Goal: Task Accomplishment & Management: Use online tool/utility

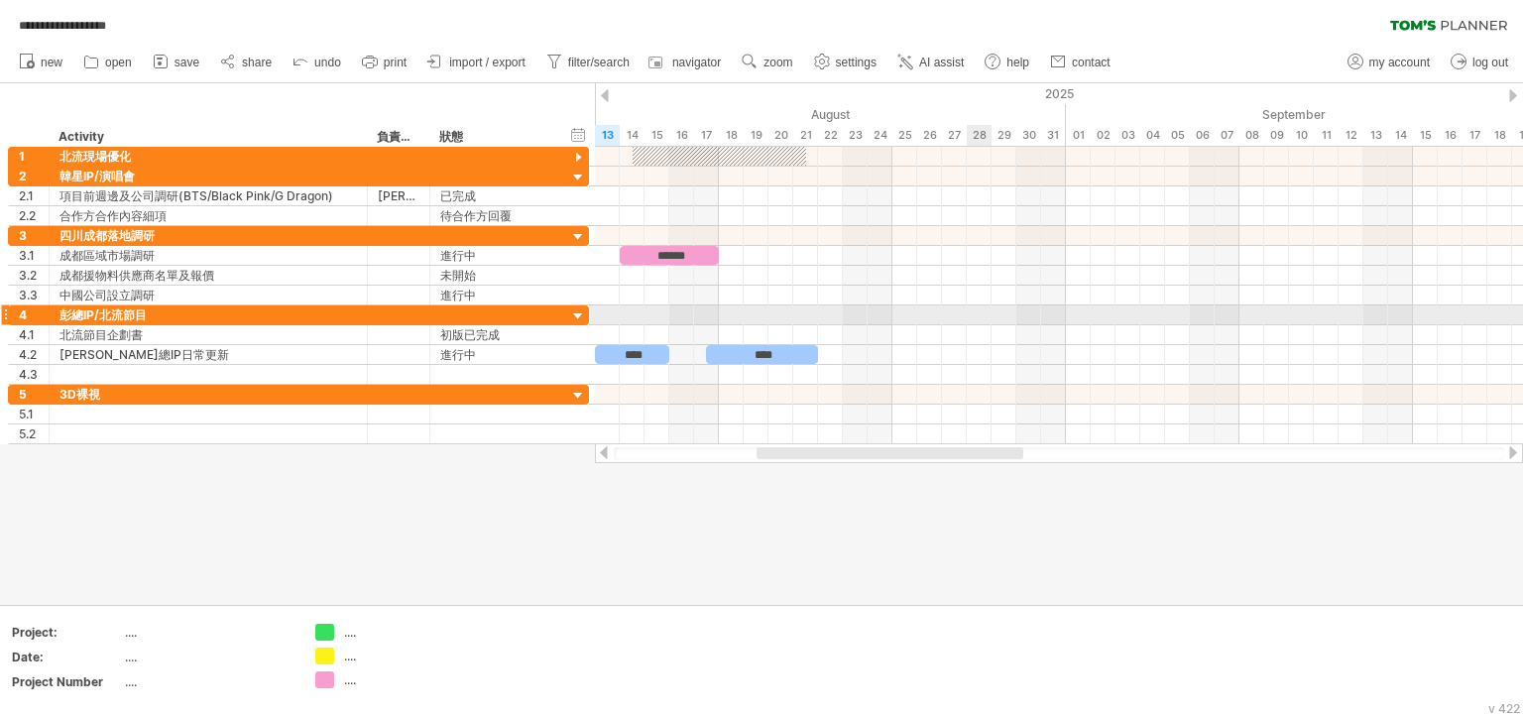
click at [989, 325] on div at bounding box center [1059, 335] width 928 height 20
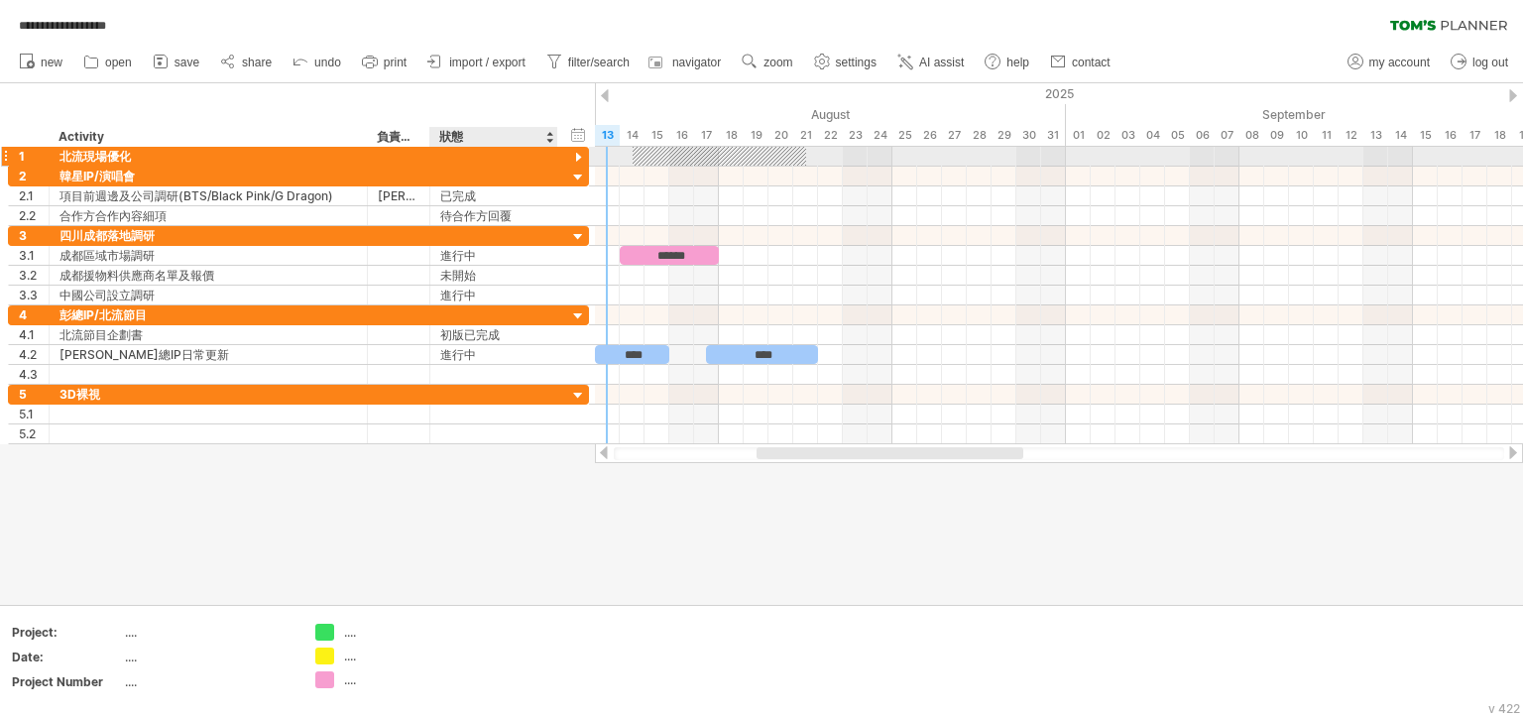
click at [582, 153] on div at bounding box center [578, 158] width 19 height 19
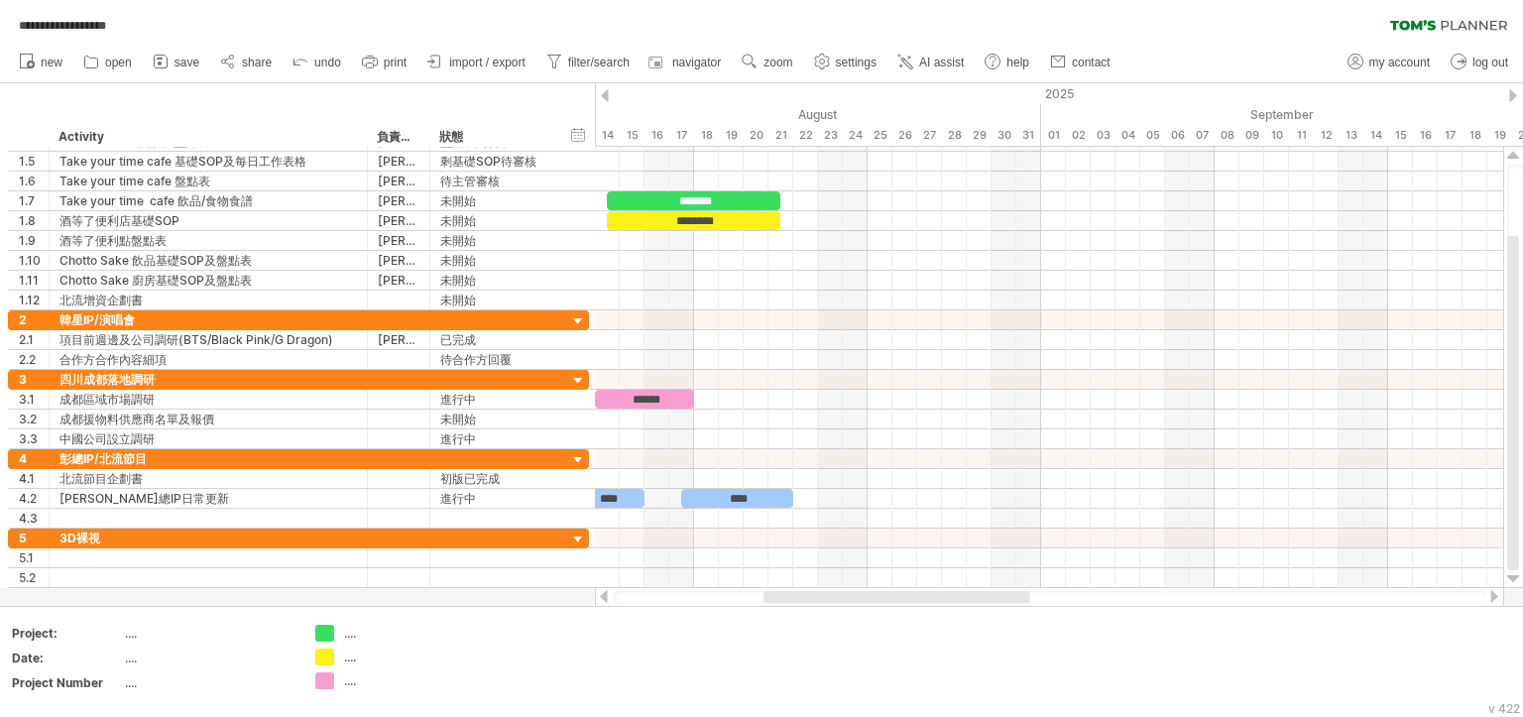
click at [809, 600] on div at bounding box center [897, 597] width 267 height 12
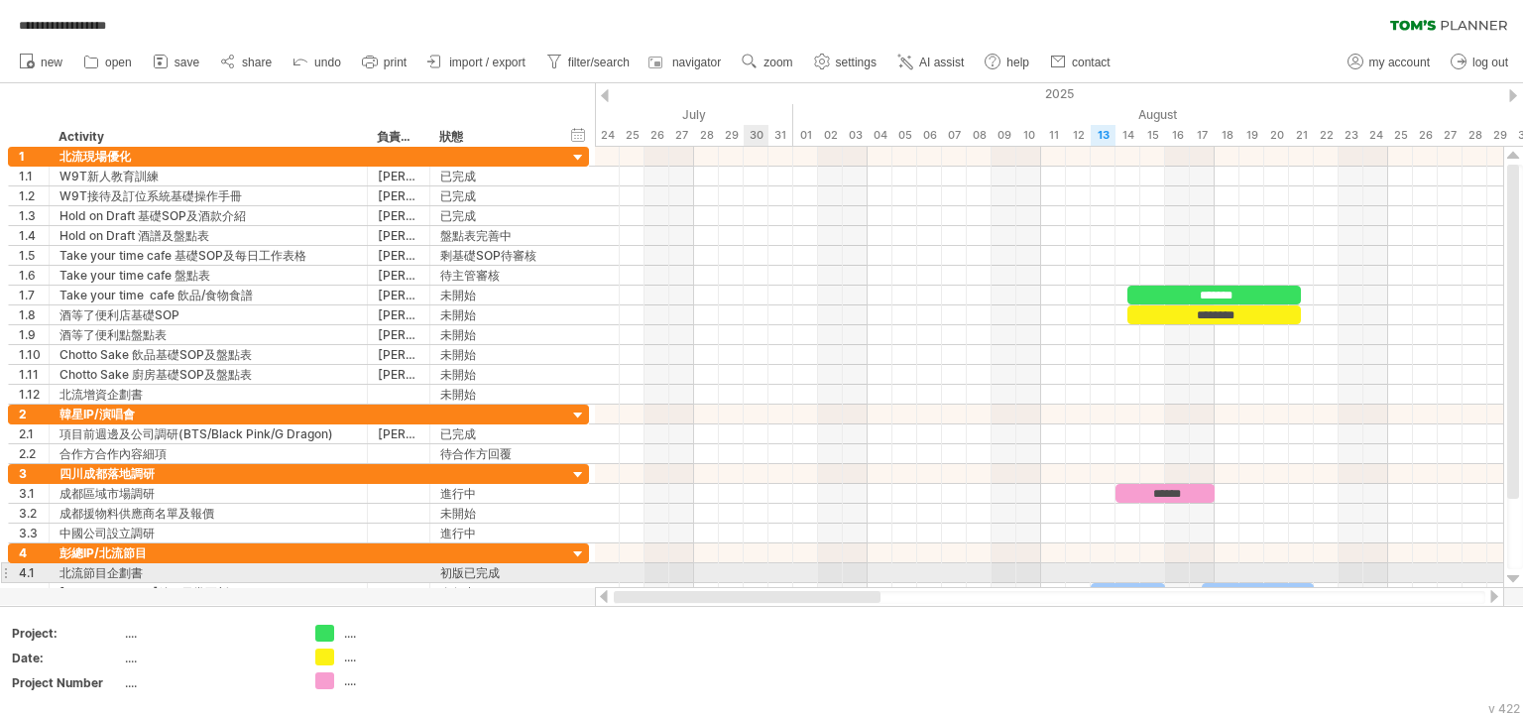
drag, startPoint x: 930, startPoint y: 600, endPoint x: 766, endPoint y: 582, distance: 165.6
click at [766, 582] on div "**********" at bounding box center [761, 358] width 1523 height 717
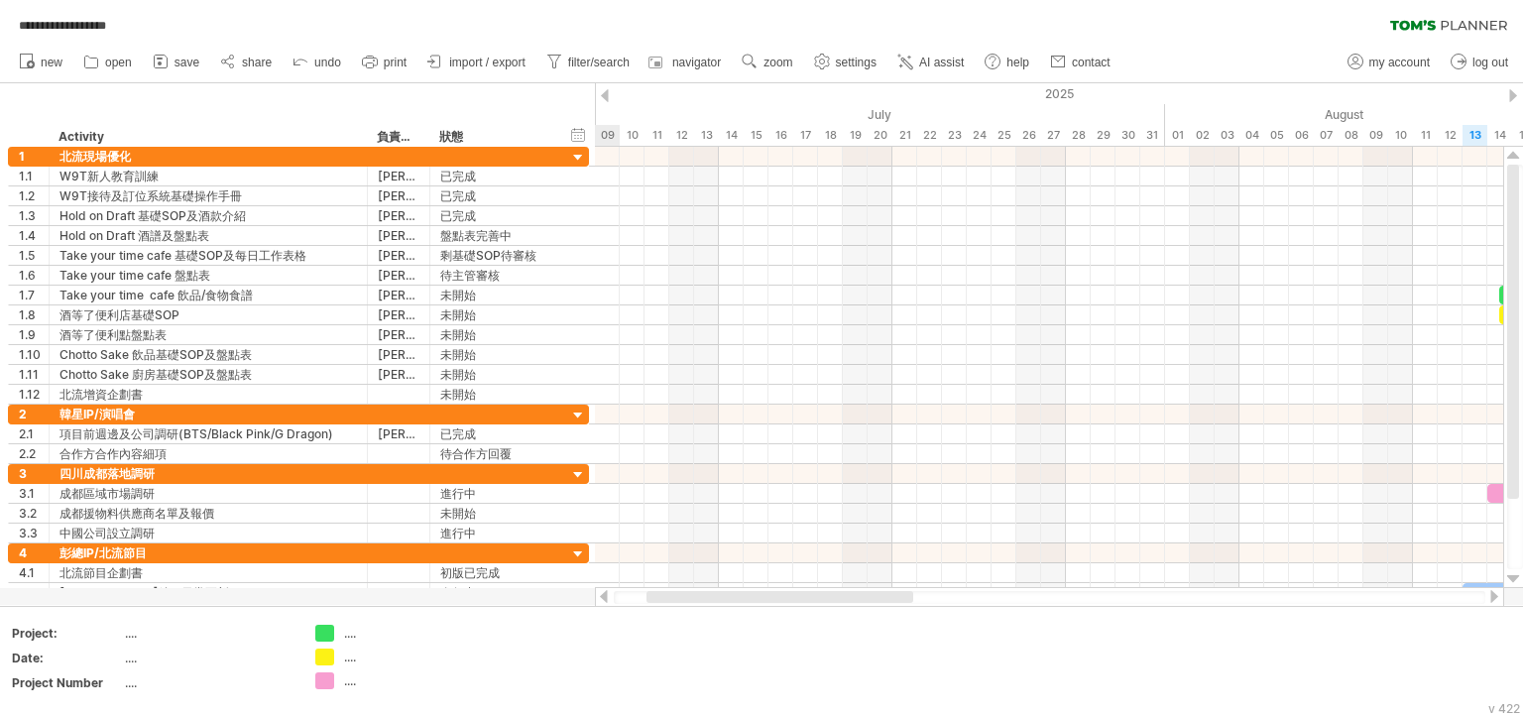
drag, startPoint x: 775, startPoint y: 597, endPoint x: 664, endPoint y: 593, distance: 111.2
click at [664, 593] on div at bounding box center [780, 597] width 267 height 12
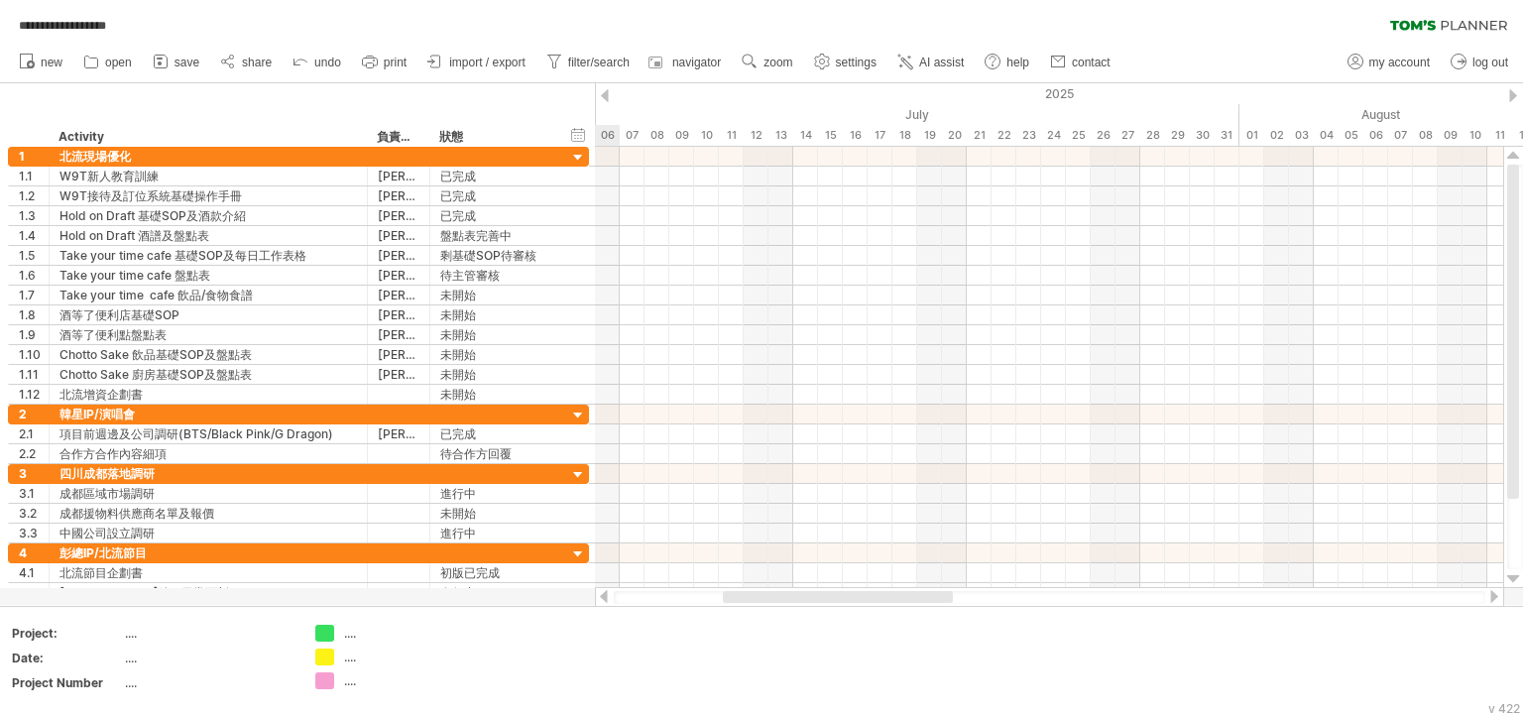
drag, startPoint x: 664, startPoint y: 593, endPoint x: 786, endPoint y: 599, distance: 122.1
click at [786, 599] on div at bounding box center [1050, 597] width 872 height 13
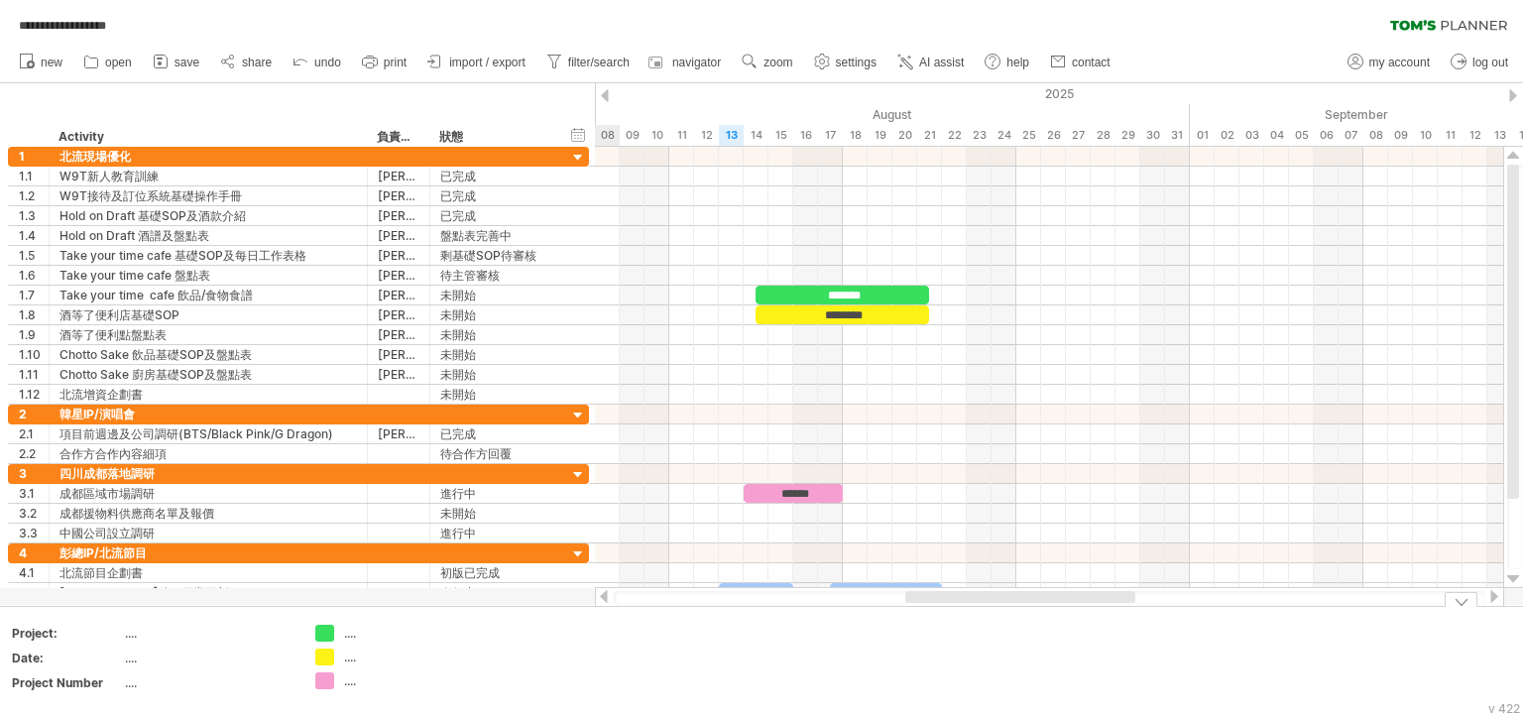
drag, startPoint x: 786, startPoint y: 599, endPoint x: 968, endPoint y: 608, distance: 182.7
click at [968, 608] on div "**********" at bounding box center [761, 358] width 1523 height 717
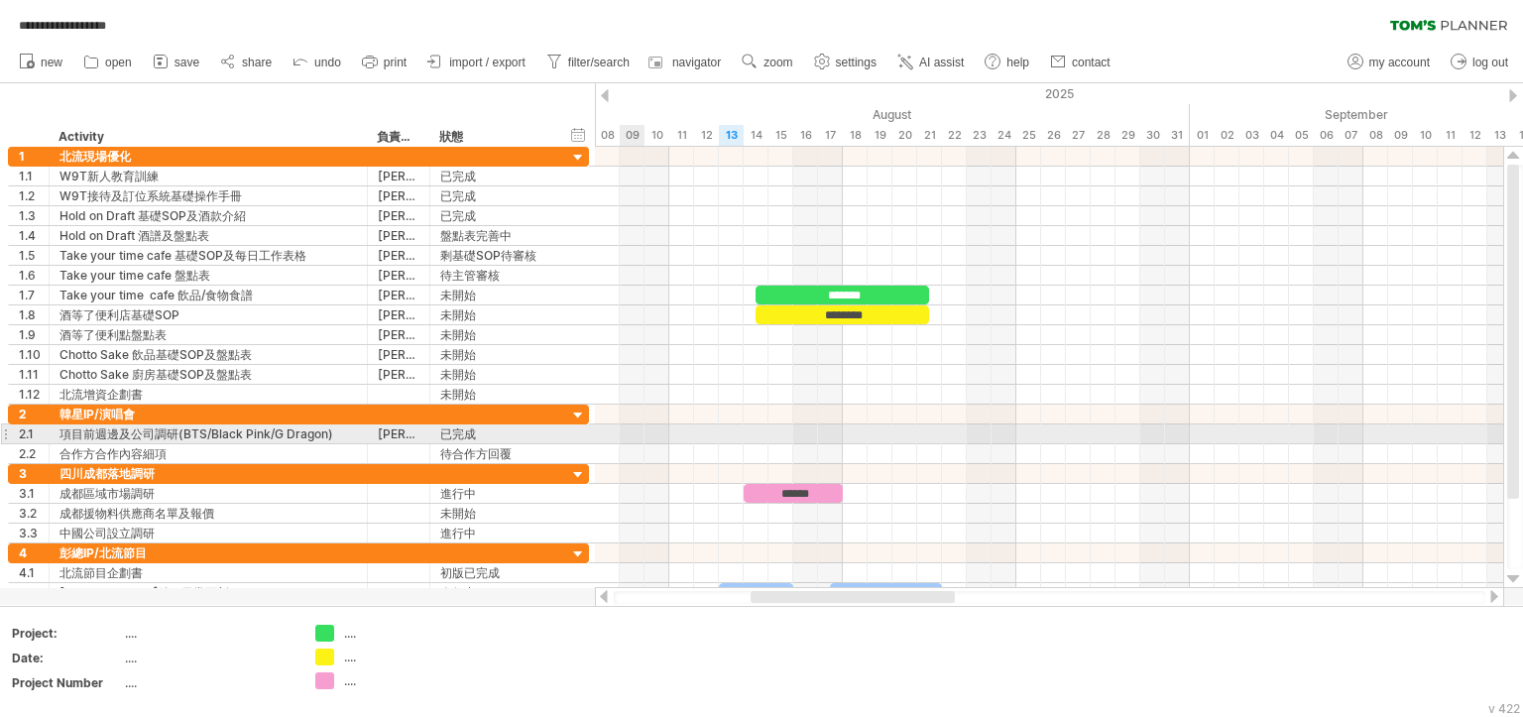
click at [642, 438] on div at bounding box center [1049, 434] width 909 height 20
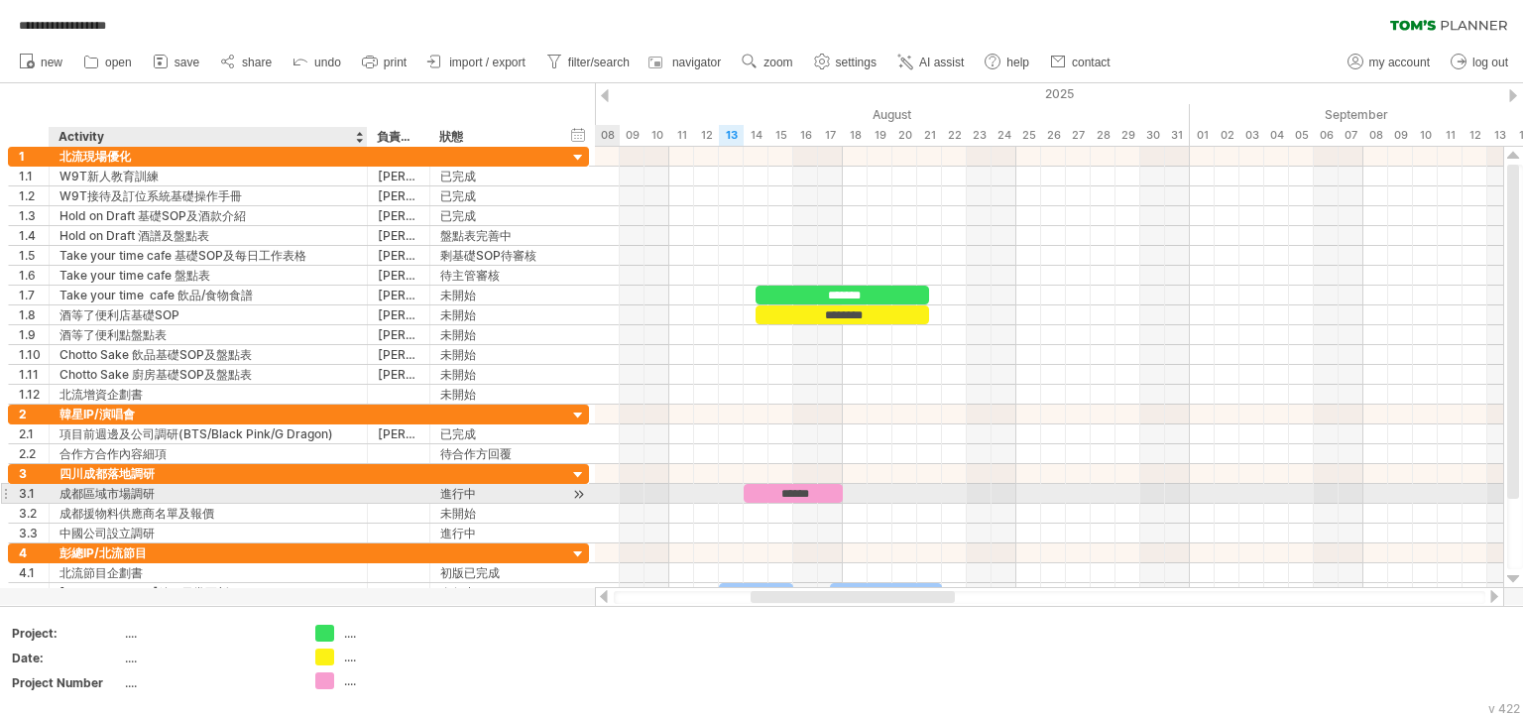
click at [145, 489] on div "成都區域市場調研" at bounding box center [209, 493] width 298 height 19
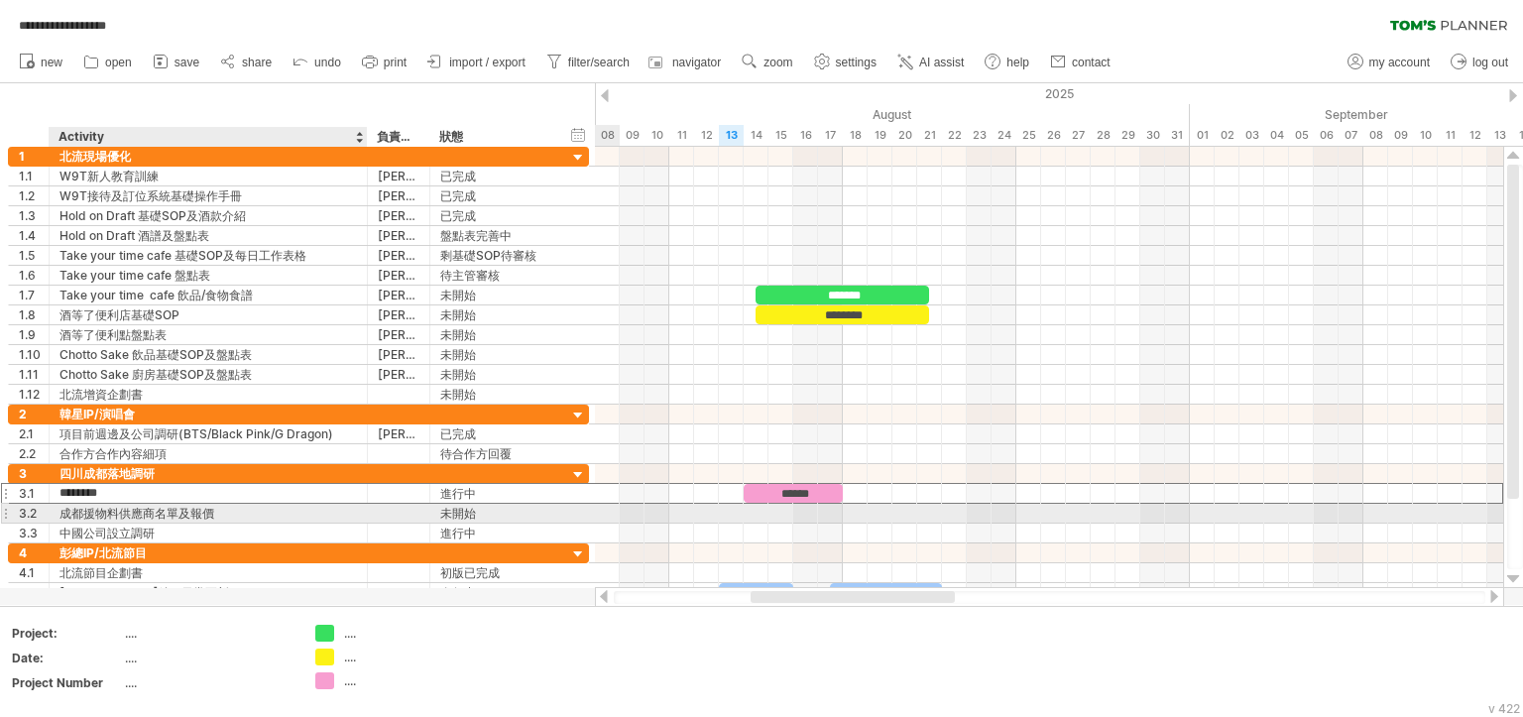
click at [209, 508] on div "成都援物料供應商名單及報價" at bounding box center [209, 513] width 298 height 19
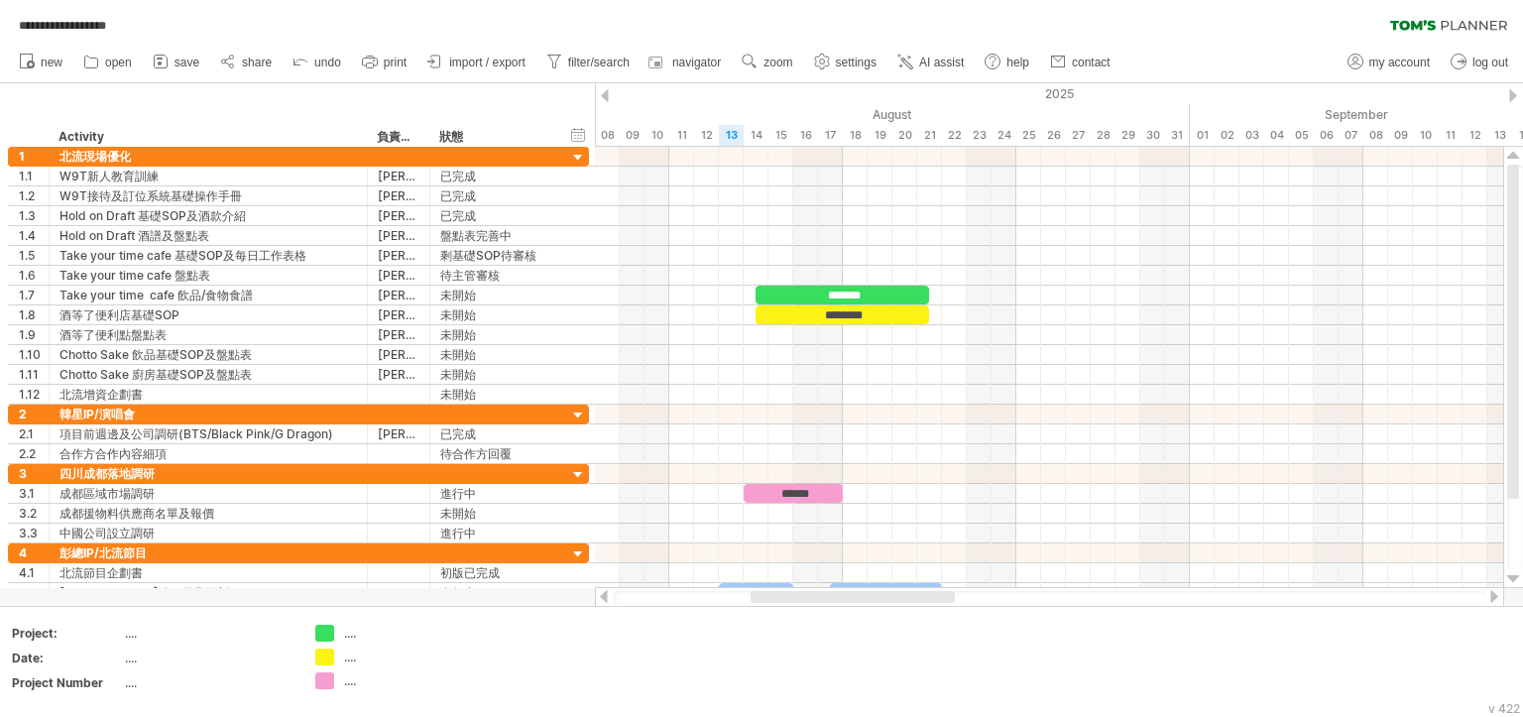
click at [591, 43] on ul "new open" at bounding box center [564, 63] width 1110 height 42
